Goal: Task Accomplishment & Management: Complete application form

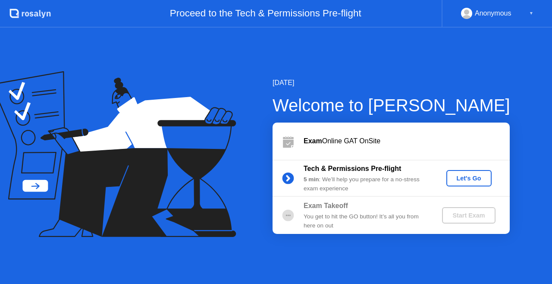
click at [456, 185] on button "Let's Go" at bounding box center [468, 178] width 45 height 16
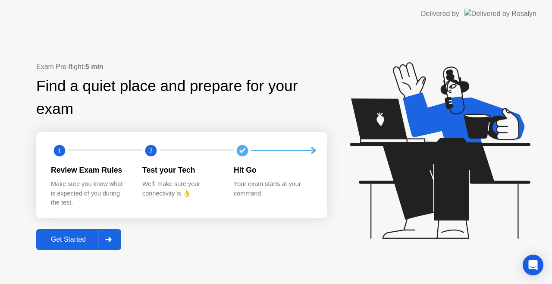
click at [85, 240] on div "Get Started" at bounding box center [68, 240] width 59 height 8
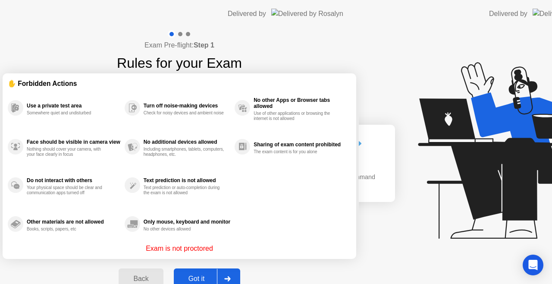
click at [85, 240] on div "Exam Pre-flight: Step 1 Rules for your Exam ✋ Forbidden Actions Use a private t…" at bounding box center [179, 164] width 359 height 273
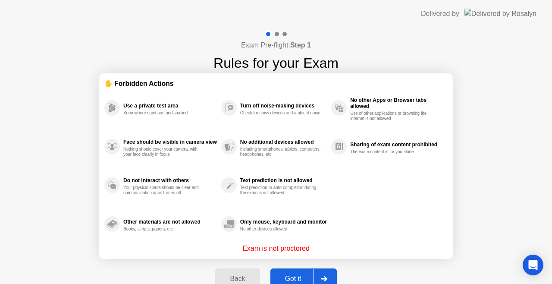
click at [297, 275] on div "Got it" at bounding box center [293, 279] width 41 height 8
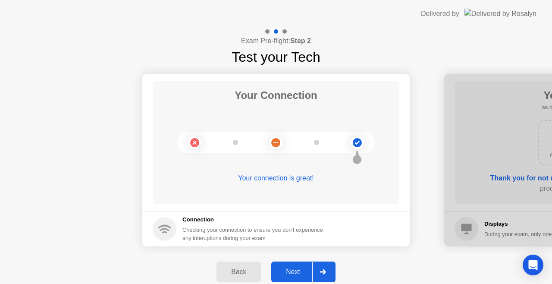
click at [289, 269] on div "Next" at bounding box center [293, 272] width 38 height 8
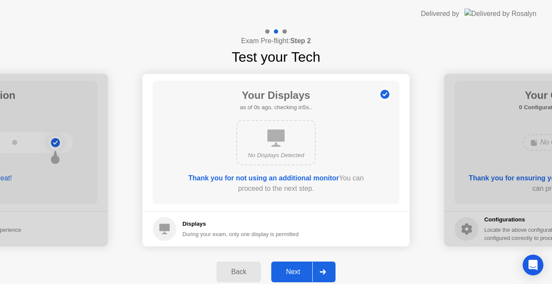
click at [289, 269] on div "Next" at bounding box center [293, 272] width 38 height 8
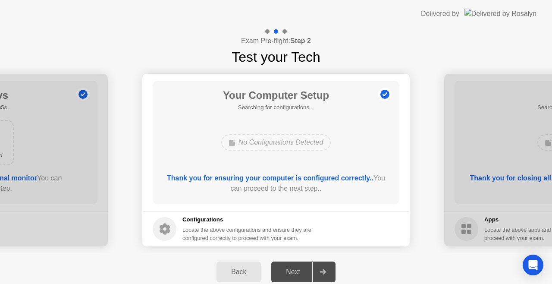
click at [289, 269] on div "Next" at bounding box center [293, 272] width 38 height 8
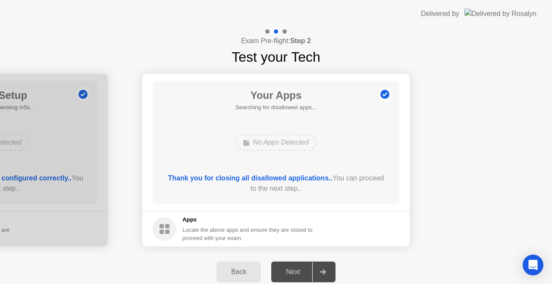
click at [289, 269] on div "Next" at bounding box center [293, 272] width 38 height 8
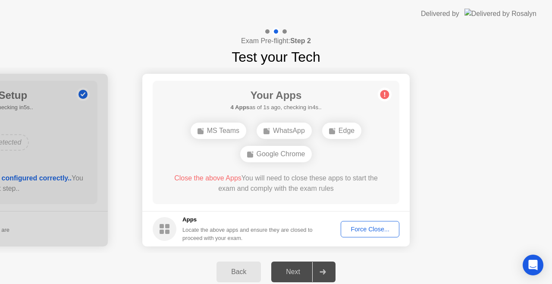
click at [348, 235] on button "Force Close..." at bounding box center [370, 229] width 59 height 16
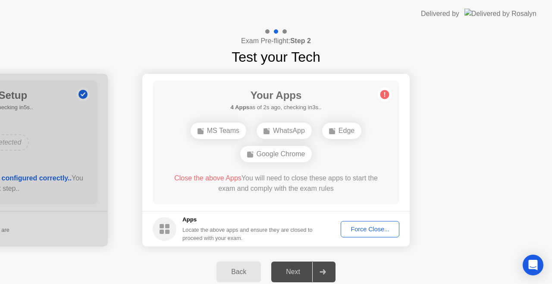
click at [355, 227] on div "Force Close..." at bounding box center [370, 229] width 53 height 7
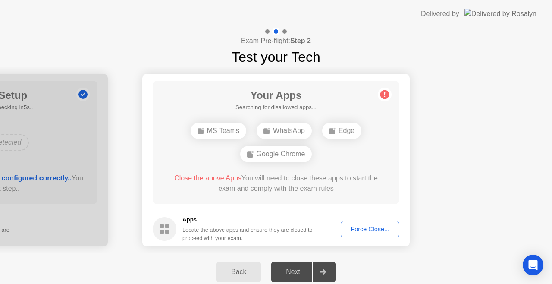
click at [359, 222] on button "Force Close..." at bounding box center [370, 229] width 59 height 16
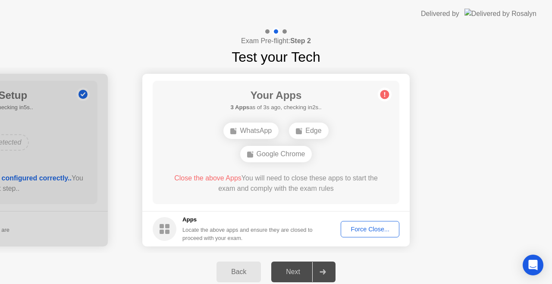
click at [358, 233] on button "Force Close..." at bounding box center [370, 229] width 59 height 16
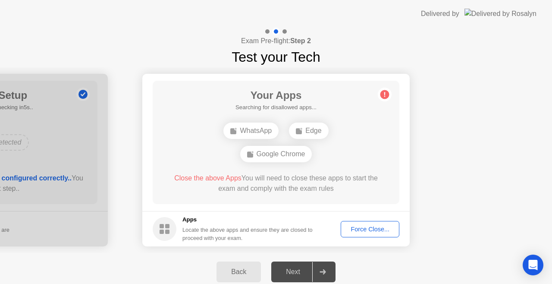
click at [367, 229] on div "Force Close..." at bounding box center [370, 229] width 53 height 7
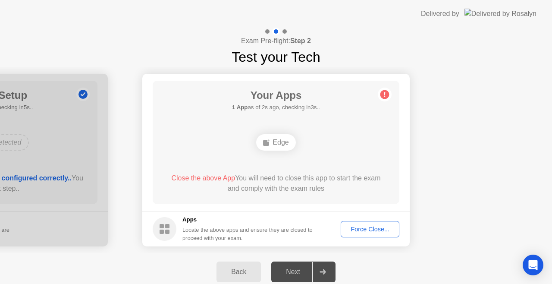
click at [358, 235] on button "Force Close..." at bounding box center [370, 229] width 59 height 16
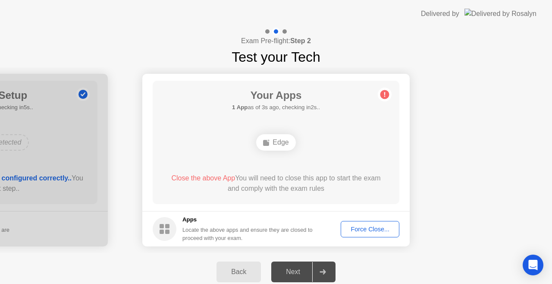
click at [354, 226] on div "Force Close..." at bounding box center [370, 229] width 53 height 7
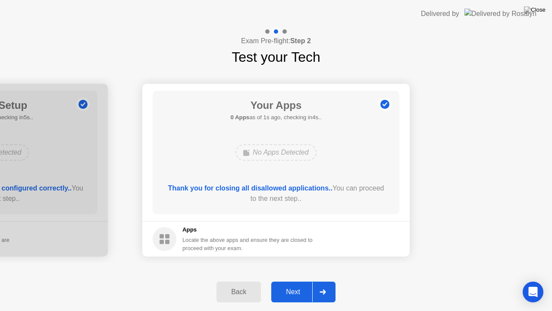
click at [295, 283] on div "Next" at bounding box center [293, 292] width 38 height 8
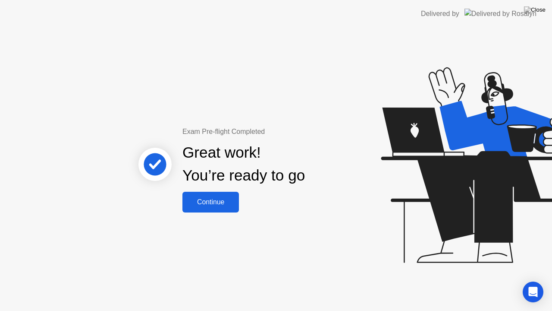
click at [211, 206] on div "Continue" at bounding box center [210, 202] width 51 height 8
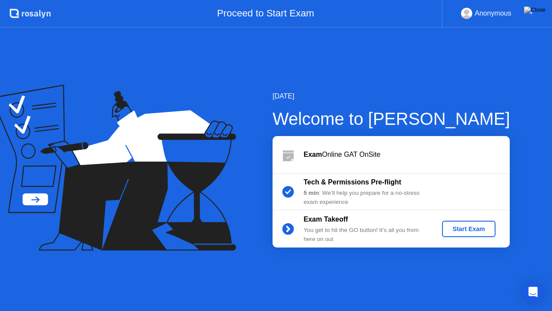
click at [472, 232] on div "Start Exam" at bounding box center [469, 228] width 46 height 7
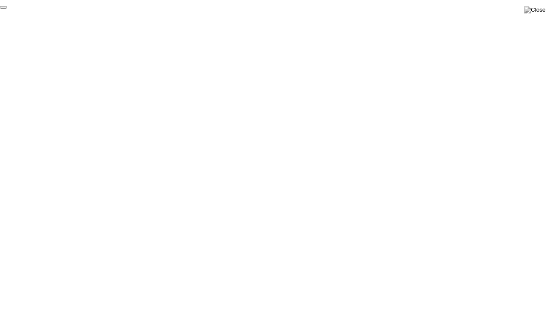
click div "End Proctoring Session"
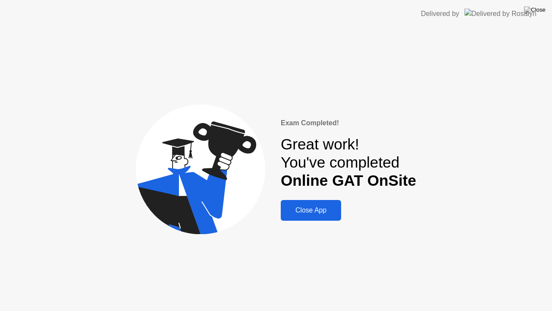
click at [303, 220] on button "Close App" at bounding box center [311, 210] width 60 height 21
